Goal: Task Accomplishment & Management: Manage account settings

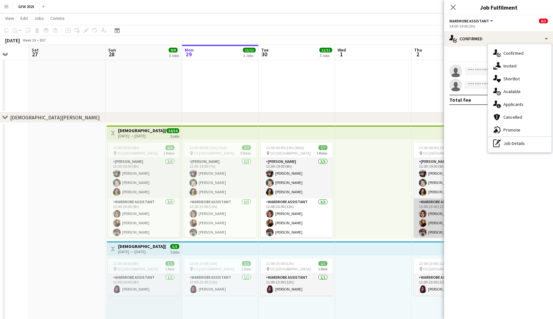
scroll to position [0, 200]
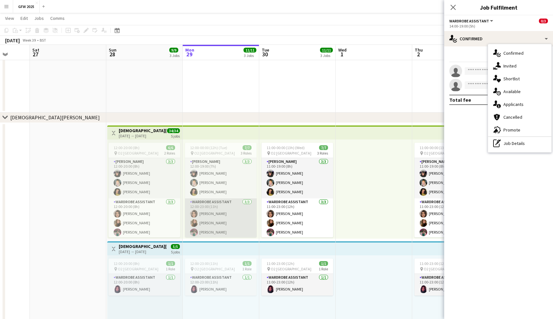
click at [213, 209] on app-card-role "Wardrobe Assistant [DATE] 12:00-23:00 (11h) [PERSON_NAME] [PERSON_NAME] [PERSON…" at bounding box center [221, 218] width 72 height 40
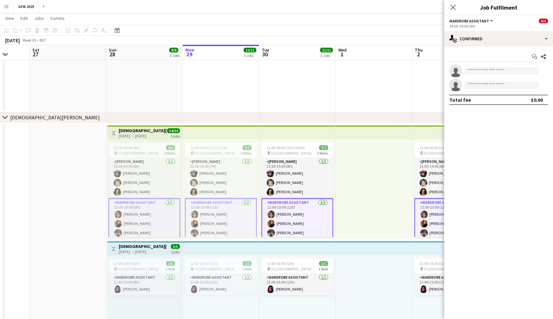
click at [213, 209] on app-card-role "Wardrobe Assistant [DATE] 12:00-23:00 (11h) [PERSON_NAME] [PERSON_NAME] [PERSON…" at bounding box center [221, 219] width 72 height 42
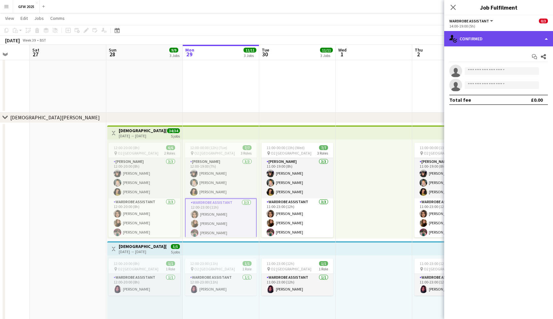
click at [521, 41] on div "single-neutral-actions-check-2 Confirmed" at bounding box center [498, 38] width 109 height 15
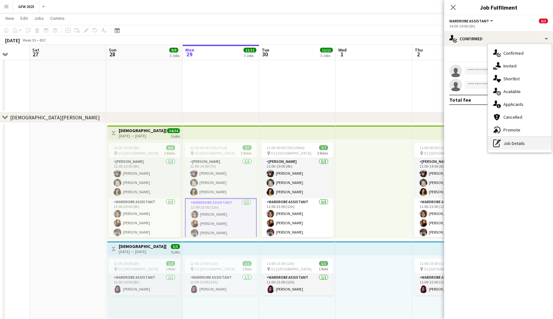
click at [519, 138] on div "pen-write Job Details" at bounding box center [519, 143] width 63 height 13
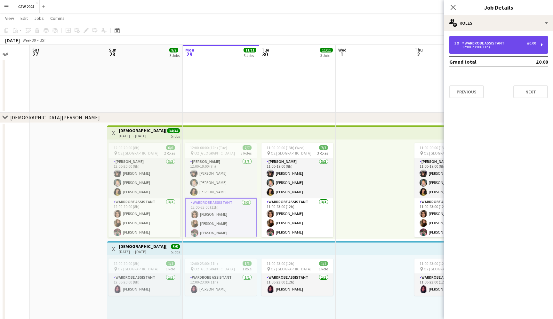
click at [509, 41] on div "3 x Wardrobe Assistant £0.00 12:00-23:00 (11h)" at bounding box center [498, 45] width 99 height 18
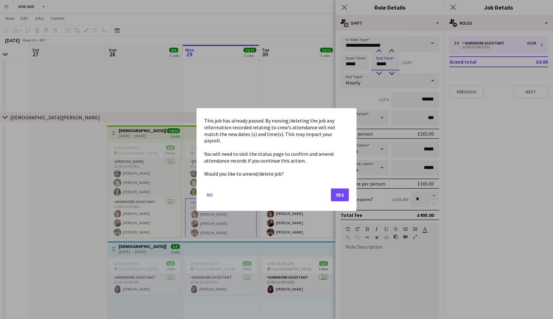
scroll to position [0, 0]
click at [337, 193] on button "Yes" at bounding box center [340, 194] width 18 height 13
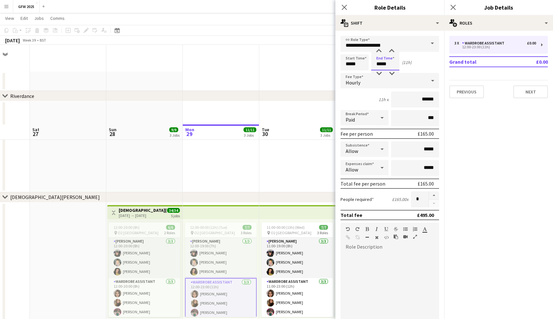
scroll to position [80, 0]
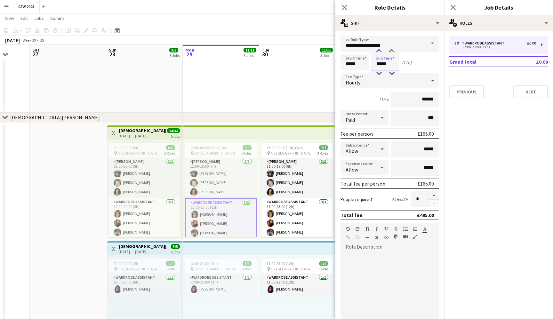
type input "*****"
click at [380, 51] on div at bounding box center [378, 51] width 13 height 6
click at [453, 8] on icon at bounding box center [453, 7] width 6 height 6
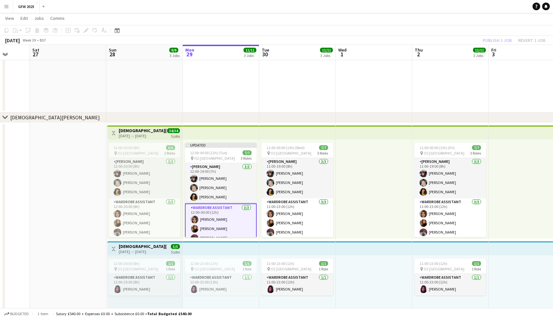
click at [431, 31] on app-toolbar "Copy Paste Paste Command V Paste with crew Command Shift V Paste linked Job [GE…" at bounding box center [276, 30] width 553 height 11
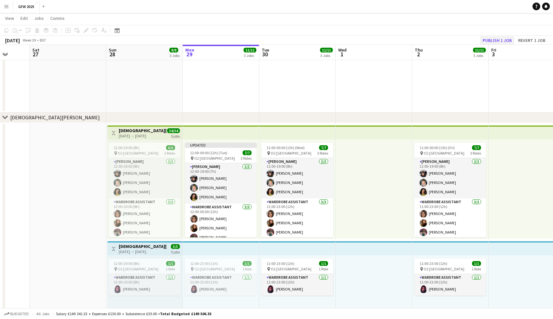
click at [494, 37] on button "Publish 1 job" at bounding box center [497, 40] width 34 height 8
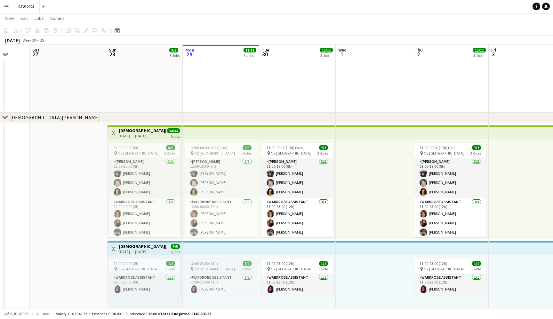
click at [225, 259] on app-job-card "12:00-23:00 (11h) 1/1 pin O2 London 1 Role Wardrobe Assistant [DATE] 12:00-23:0…" at bounding box center [221, 276] width 72 height 37
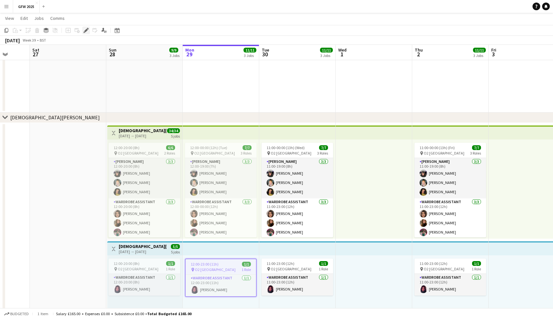
click at [86, 32] on icon "Edit" at bounding box center [85, 30] width 5 height 5
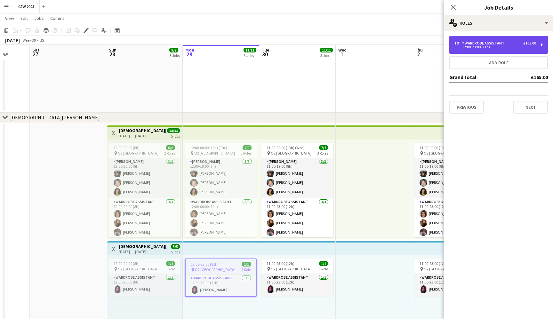
click at [509, 45] on div "12:00-23:00 (11h)" at bounding box center [495, 46] width 82 height 3
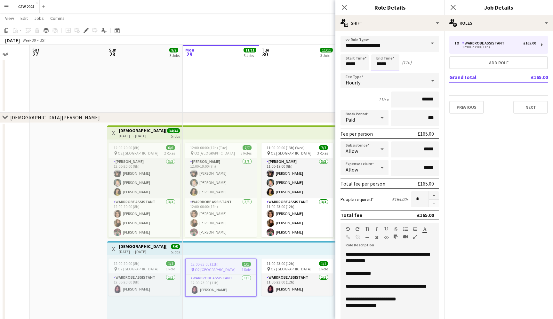
scroll to position [0, 0]
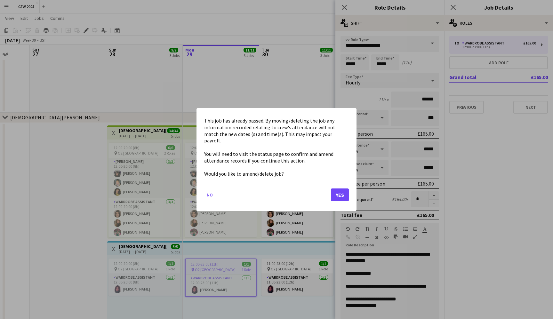
click at [338, 188] on button "Yes" at bounding box center [340, 194] width 18 height 13
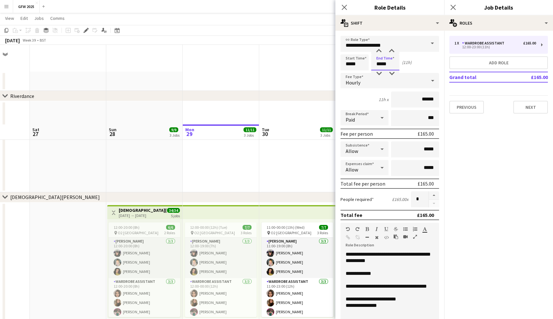
scroll to position [80, 0]
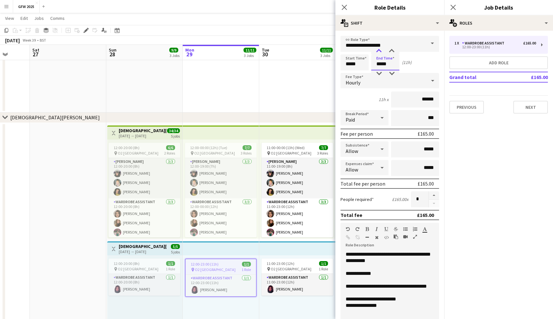
type input "*****"
click at [379, 50] on div at bounding box center [378, 51] width 13 height 6
click at [453, 5] on icon "Close pop-in" at bounding box center [453, 7] width 6 height 6
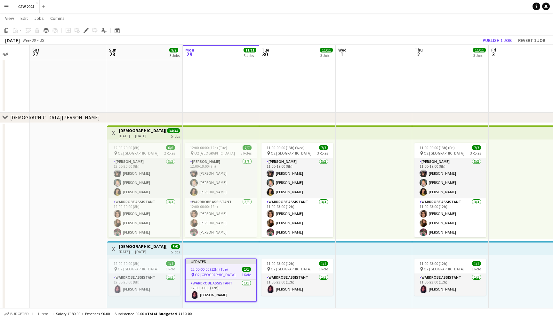
click at [435, 39] on div "[DATE] Week 39 • BST Publish 1 job Revert 1 job" at bounding box center [276, 40] width 553 height 9
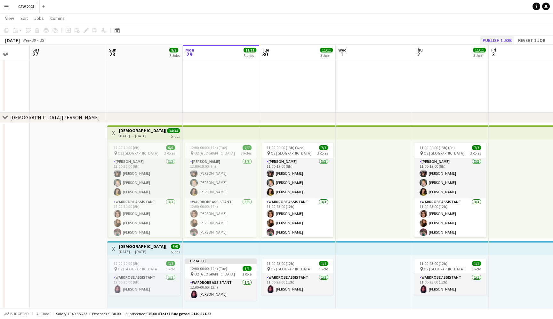
click at [497, 39] on button "Publish 1 job" at bounding box center [497, 40] width 34 height 8
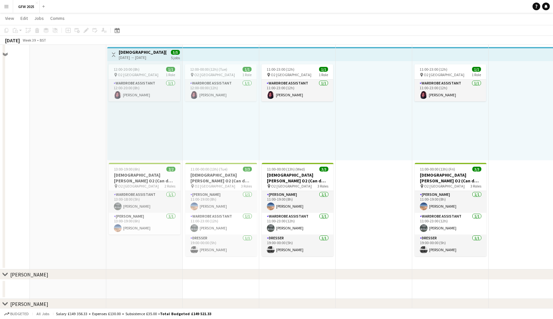
scroll to position [277, 0]
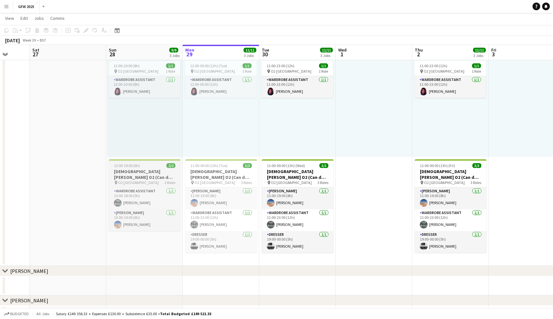
click at [143, 185] on app-job-card "13:00-19:00 (6h) 2/2 [DEMOGRAPHIC_DATA][PERSON_NAME] O2 (Can do [DATE]) pin O2 …" at bounding box center [145, 195] width 72 height 72
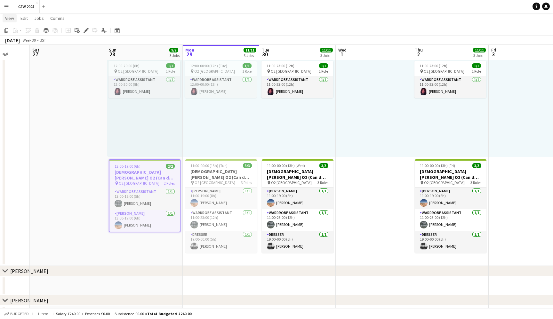
click at [12, 20] on span "View" at bounding box center [9, 18] width 9 height 6
click at [24, 20] on span "Edit" at bounding box center [23, 18] width 7 height 6
click at [127, 17] on app-page-menu "View Day view expanded Day view collapsed Month view Date picker Jump to [DATE]…" at bounding box center [276, 19] width 553 height 12
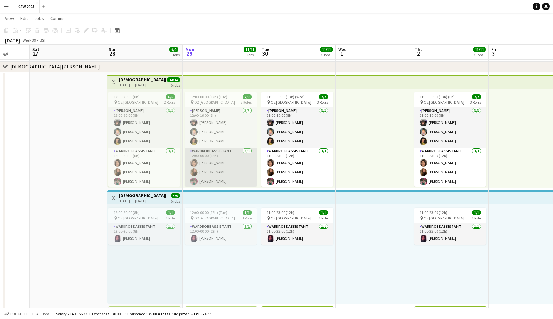
scroll to position [130, 0]
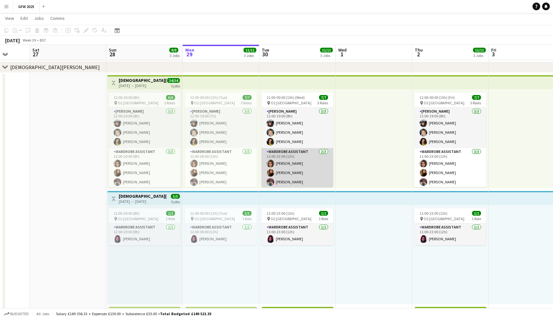
click at [305, 161] on app-card-role "Wardrobe Assistant [DATE] 11:00-23:00 (12h) [PERSON_NAME] [PERSON_NAME] [PERSON…" at bounding box center [297, 168] width 72 height 40
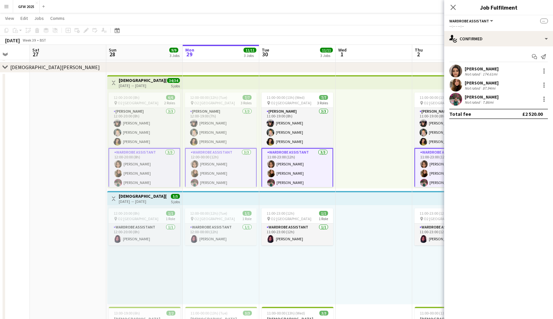
click at [305, 161] on app-card-role "Wardrobe Assistant [DATE] 11:00-23:00 (12h) [PERSON_NAME] [PERSON_NAME] [PERSON…" at bounding box center [297, 169] width 72 height 42
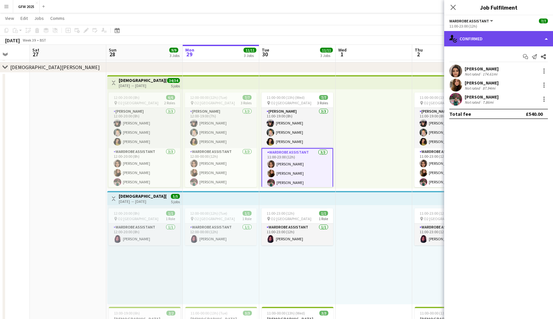
click at [518, 39] on div "single-neutral-actions-check-2 Confirmed" at bounding box center [498, 38] width 109 height 15
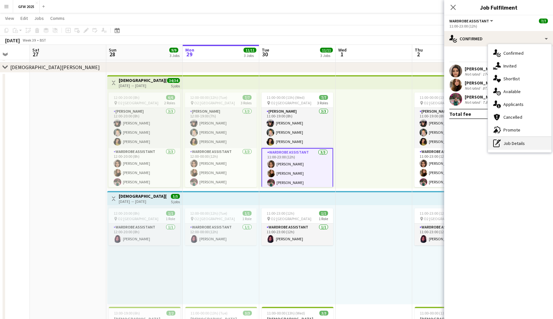
click at [523, 144] on div "pen-write Job Details" at bounding box center [519, 143] width 63 height 13
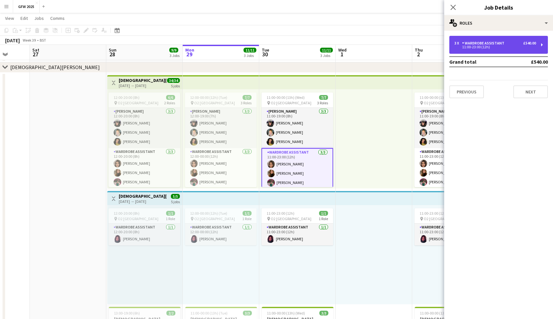
click at [523, 46] on div "11:00-23:00 (12h)" at bounding box center [495, 46] width 82 height 3
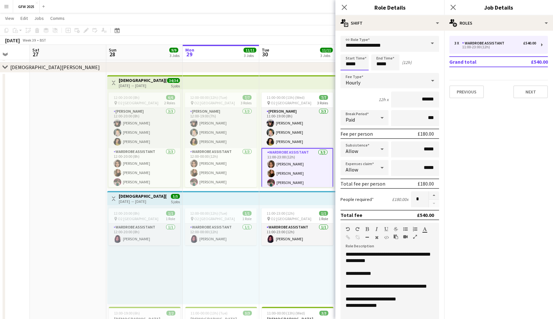
click at [348, 65] on input "*****" at bounding box center [354, 62] width 28 height 16
click at [350, 51] on div at bounding box center [348, 51] width 13 height 6
type input "*****"
click at [350, 51] on div at bounding box center [348, 51] width 13 height 6
click at [454, 6] on icon at bounding box center [453, 7] width 6 height 6
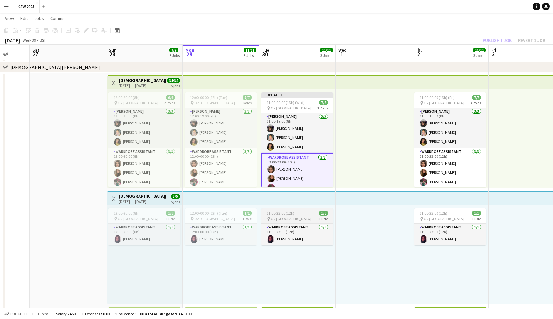
click at [296, 220] on div "pin O2 [GEOGRAPHIC_DATA] 1 Role" at bounding box center [297, 218] width 72 height 5
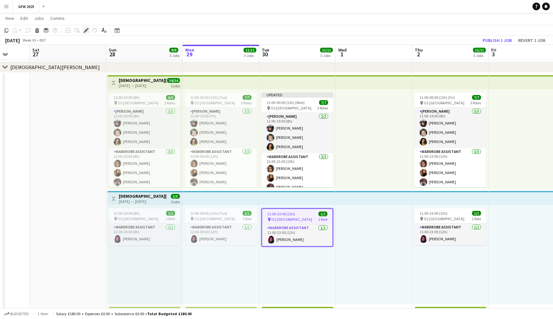
click at [86, 32] on icon "Edit" at bounding box center [85, 30] width 5 height 5
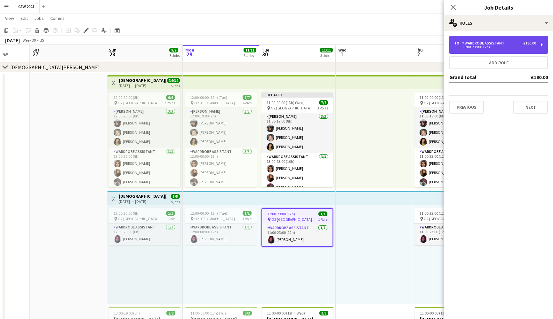
click at [512, 44] on div "1 x Wardrobe Assistant £180.00" at bounding box center [495, 43] width 82 height 4
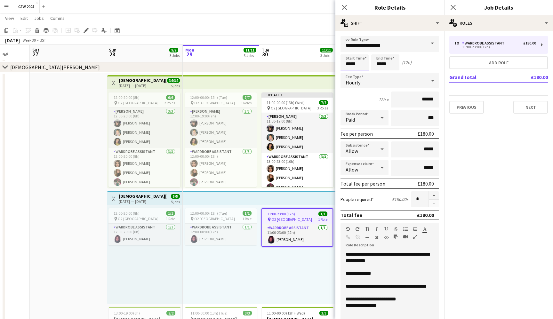
click at [348, 63] on input "*****" at bounding box center [354, 62] width 28 height 16
click at [348, 51] on div at bounding box center [348, 51] width 13 height 6
type input "*****"
click at [348, 51] on div at bounding box center [348, 51] width 13 height 6
click at [452, 6] on icon "Close pop-in" at bounding box center [453, 7] width 6 height 6
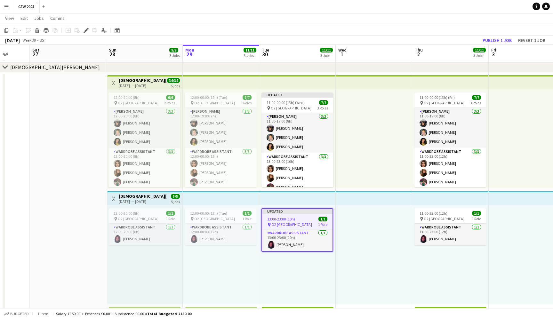
click at [408, 34] on app-toolbar "Copy Paste Paste Command V Paste with crew Command Shift V Paste linked Job [GE…" at bounding box center [276, 30] width 553 height 11
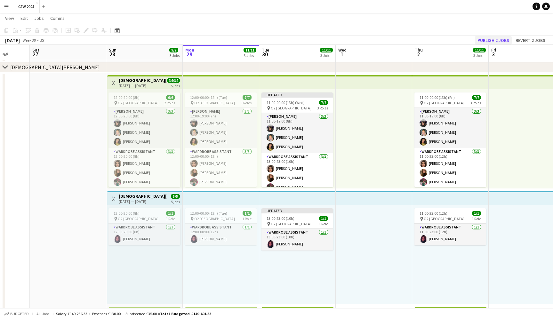
click at [494, 37] on button "Publish 2 jobs" at bounding box center [493, 40] width 37 height 8
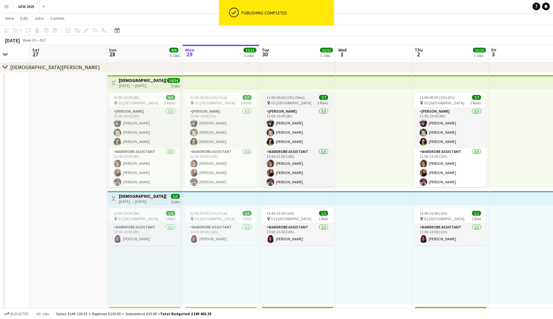
click at [288, 95] on span "11:00-00:00 (13h) (Wed)" at bounding box center [285, 97] width 38 height 5
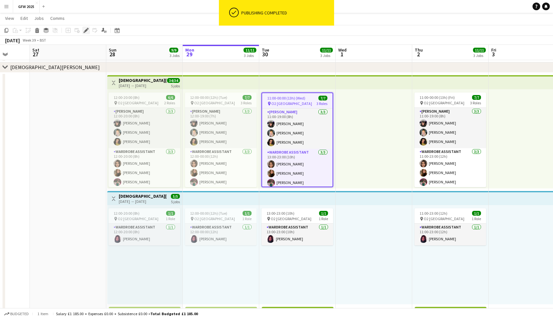
click at [86, 31] on icon at bounding box center [86, 31] width 4 height 4
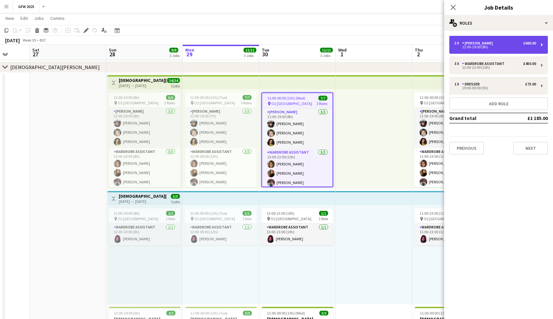
click at [508, 44] on div "3 x [PERSON_NAME] £660.00" at bounding box center [495, 43] width 82 height 4
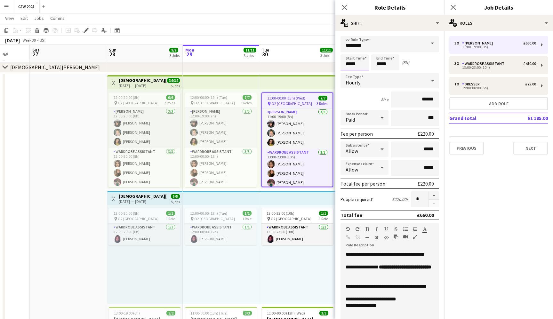
click at [348, 65] on input "*****" at bounding box center [354, 62] width 28 height 16
type input "*****"
click at [349, 52] on div at bounding box center [348, 51] width 13 height 6
click at [454, 6] on icon at bounding box center [453, 7] width 6 height 6
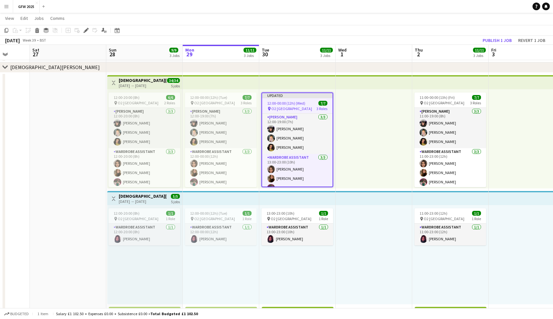
click at [408, 33] on app-toolbar "Copy Paste Paste Command V Paste with crew Command Shift V Paste linked Job [GE…" at bounding box center [276, 30] width 553 height 11
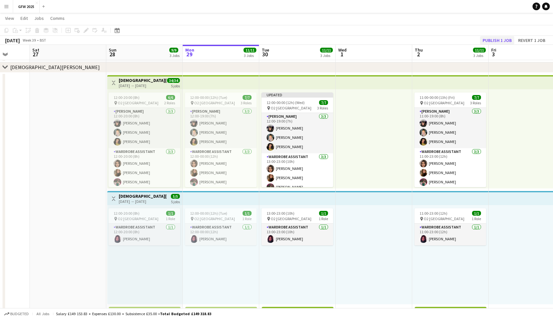
click at [500, 37] on button "Publish 1 job" at bounding box center [497, 40] width 34 height 8
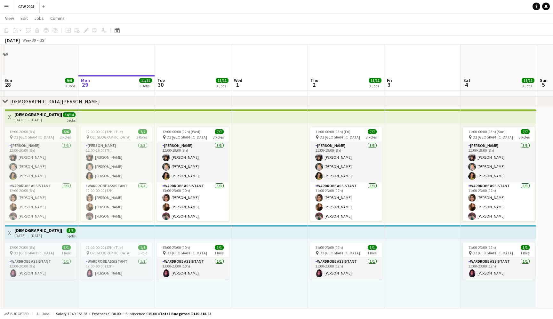
scroll to position [135, 0]
